Goal: Task Accomplishment & Management: Manage account settings

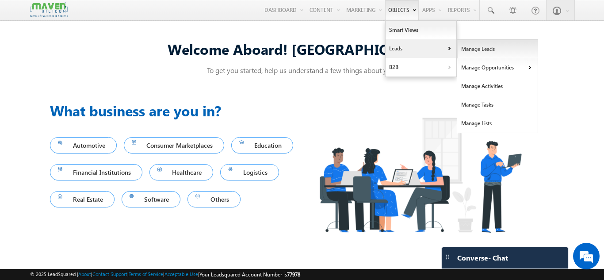
click at [469, 49] on link "Manage Leads" at bounding box center [497, 49] width 81 height 19
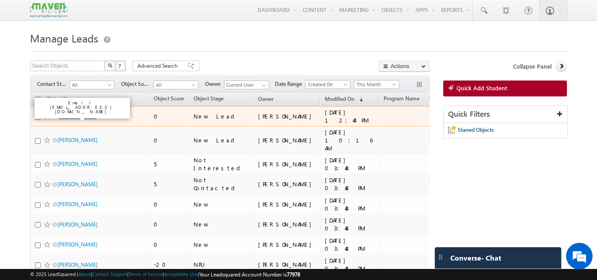
click at [62, 119] on link "[PERSON_NAME]" at bounding box center [77, 116] width 40 height 7
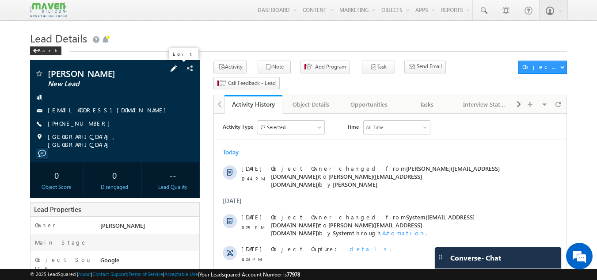
click at [177, 68] on span at bounding box center [174, 69] width 10 height 10
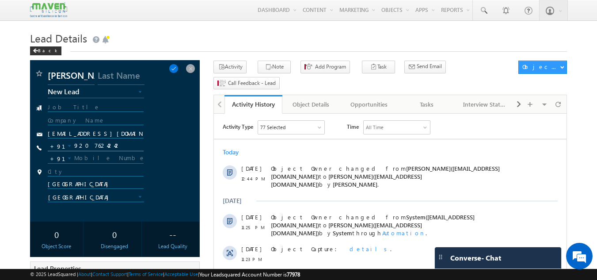
click at [124, 142] on input "9207624242" at bounding box center [96, 146] width 96 height 11
click at [93, 143] on input "9207624242" at bounding box center [96, 146] width 96 height 11
click at [189, 69] on span at bounding box center [191, 69] width 10 height 10
